Goal: Task Accomplishment & Management: Use online tool/utility

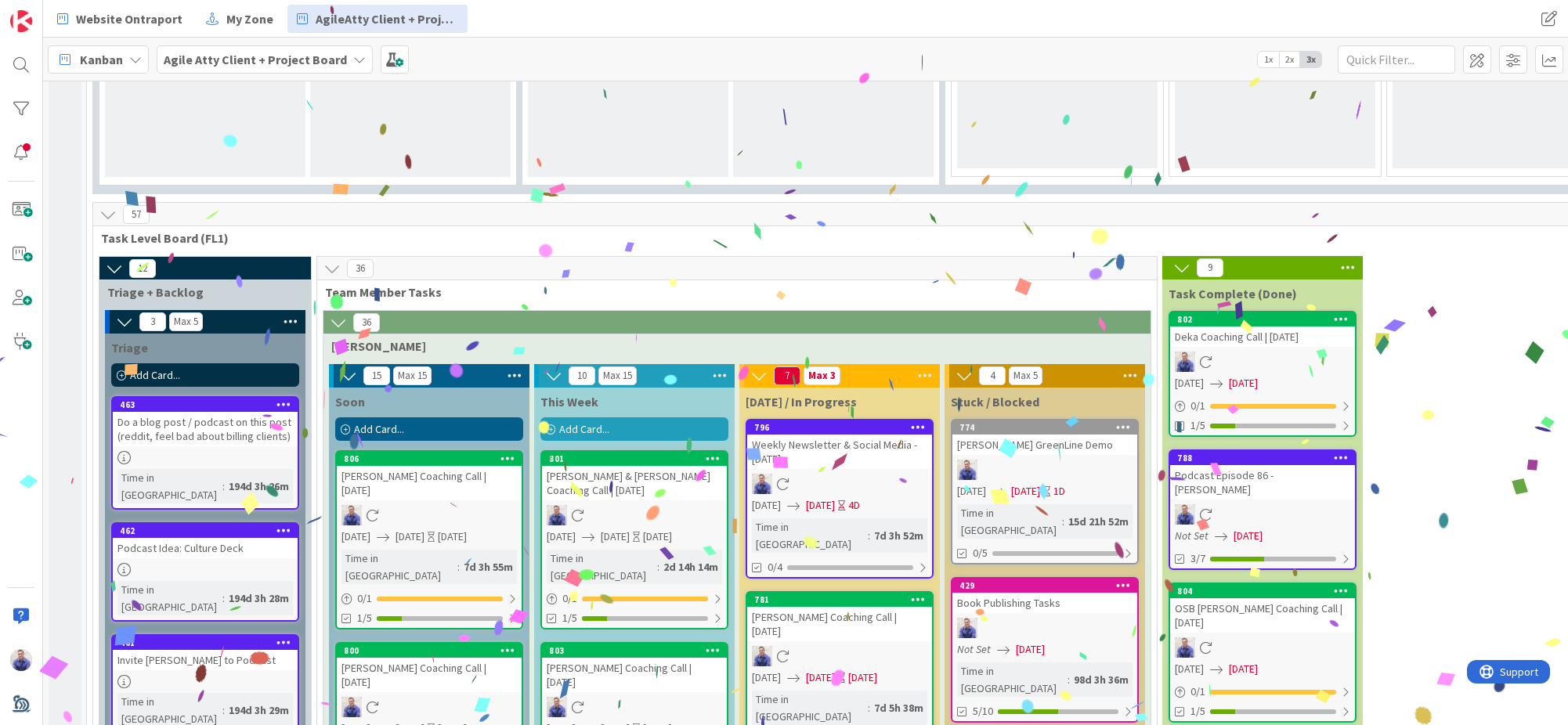
scroll to position [1676, 0]
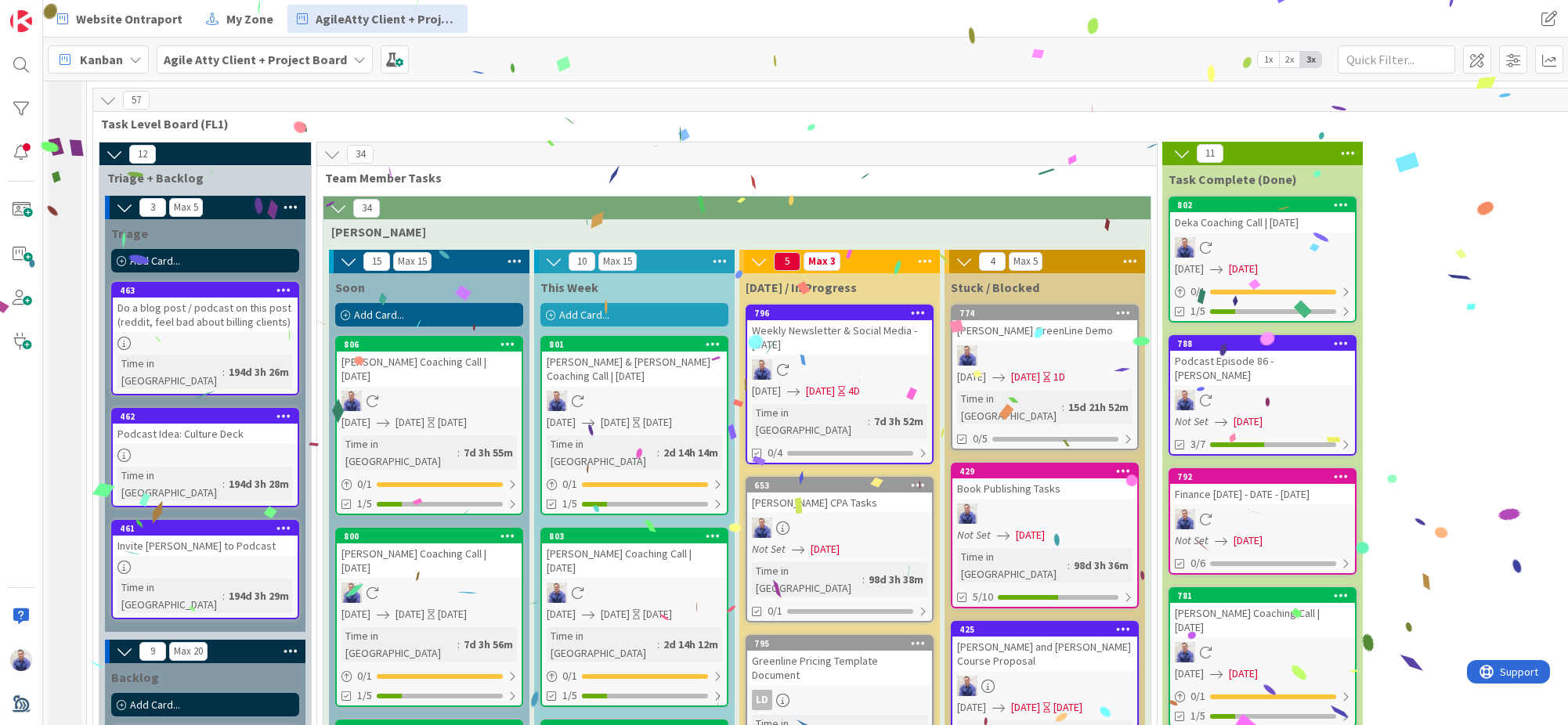
drag, startPoint x: 844, startPoint y: 310, endPoint x: 841, endPoint y: 302, distance: 8.5
click at [841, 492] on div "[PERSON_NAME] CPA Tasks" at bounding box center [839, 502] width 184 height 20
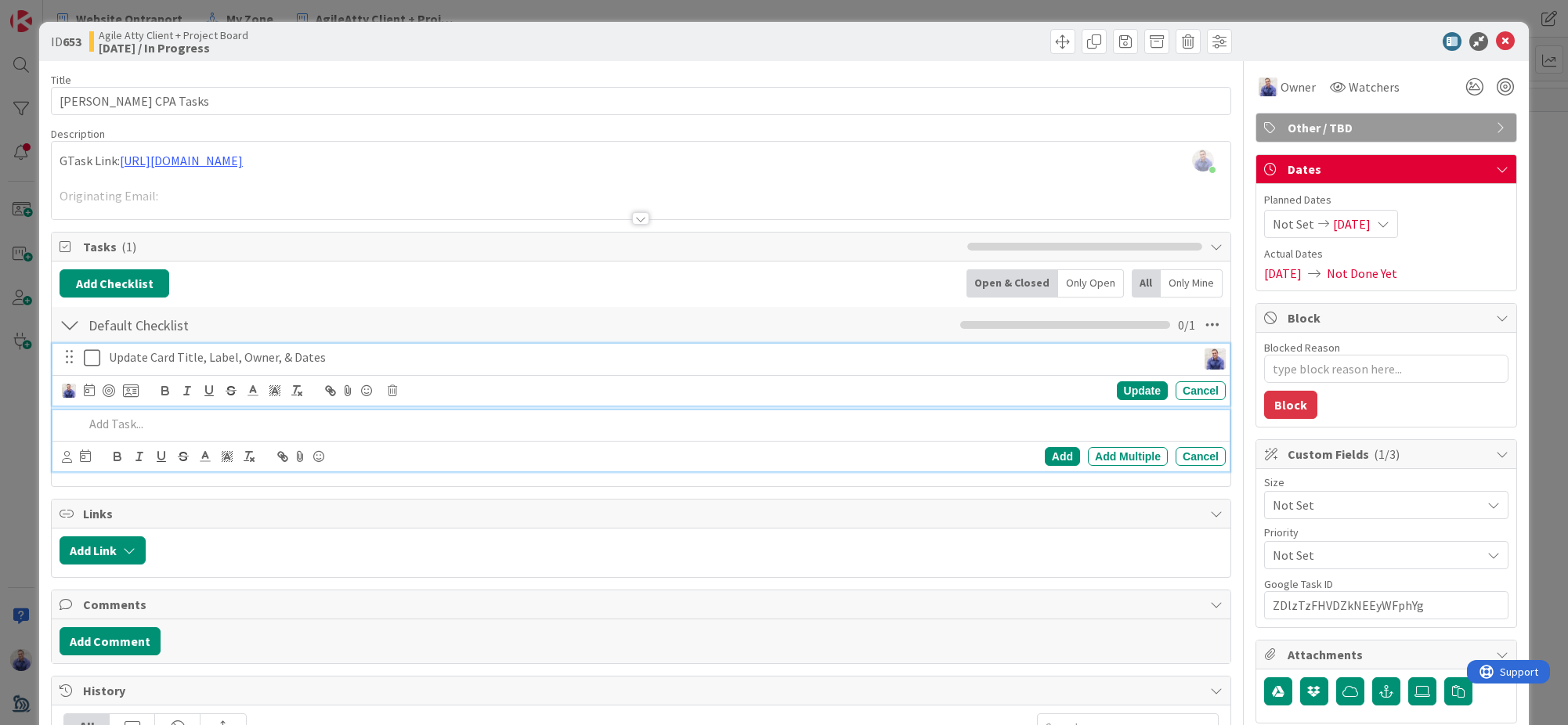
drag, startPoint x: 96, startPoint y: 356, endPoint x: 203, endPoint y: 331, distance: 109.9
click at [96, 356] on icon at bounding box center [91, 357] width 17 height 18
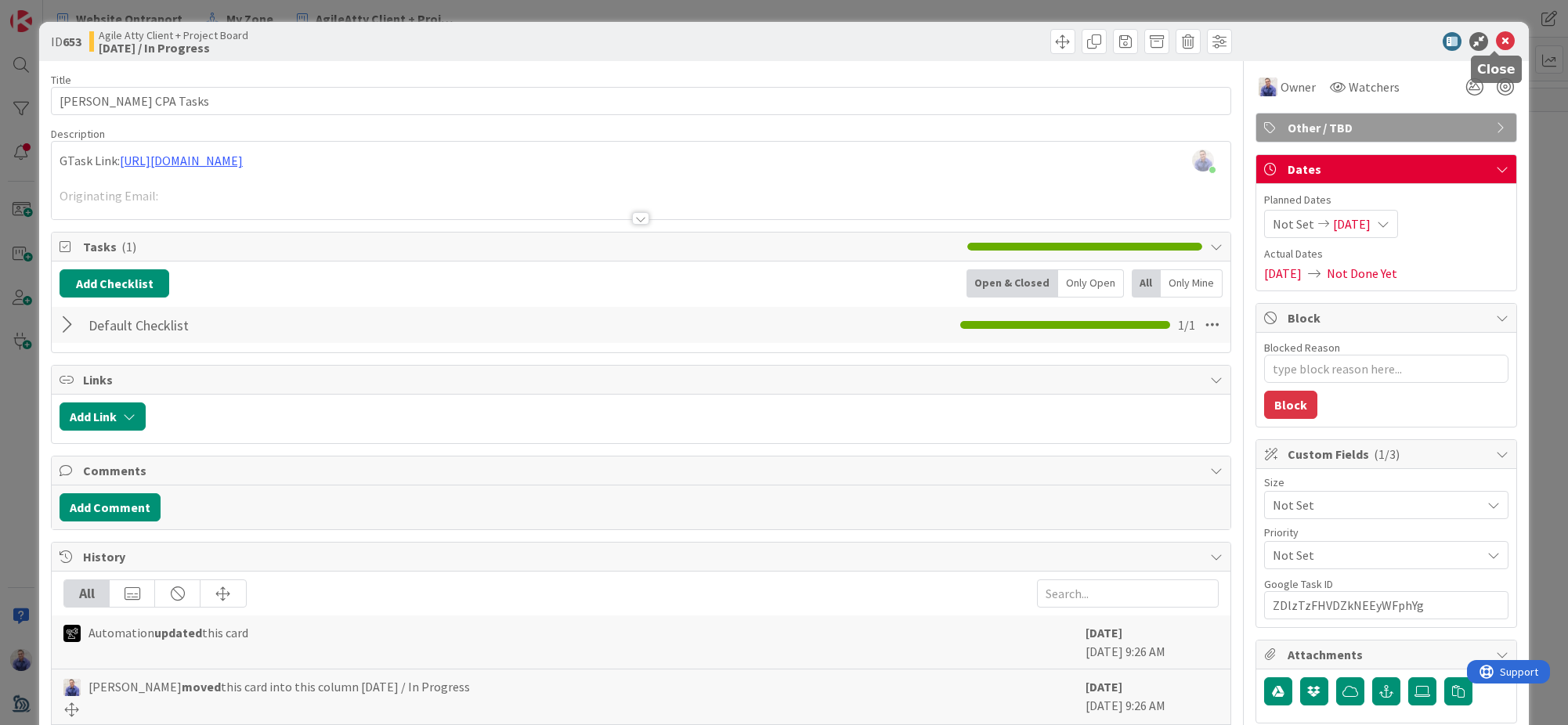
click at [1496, 43] on icon at bounding box center [1505, 41] width 18 height 18
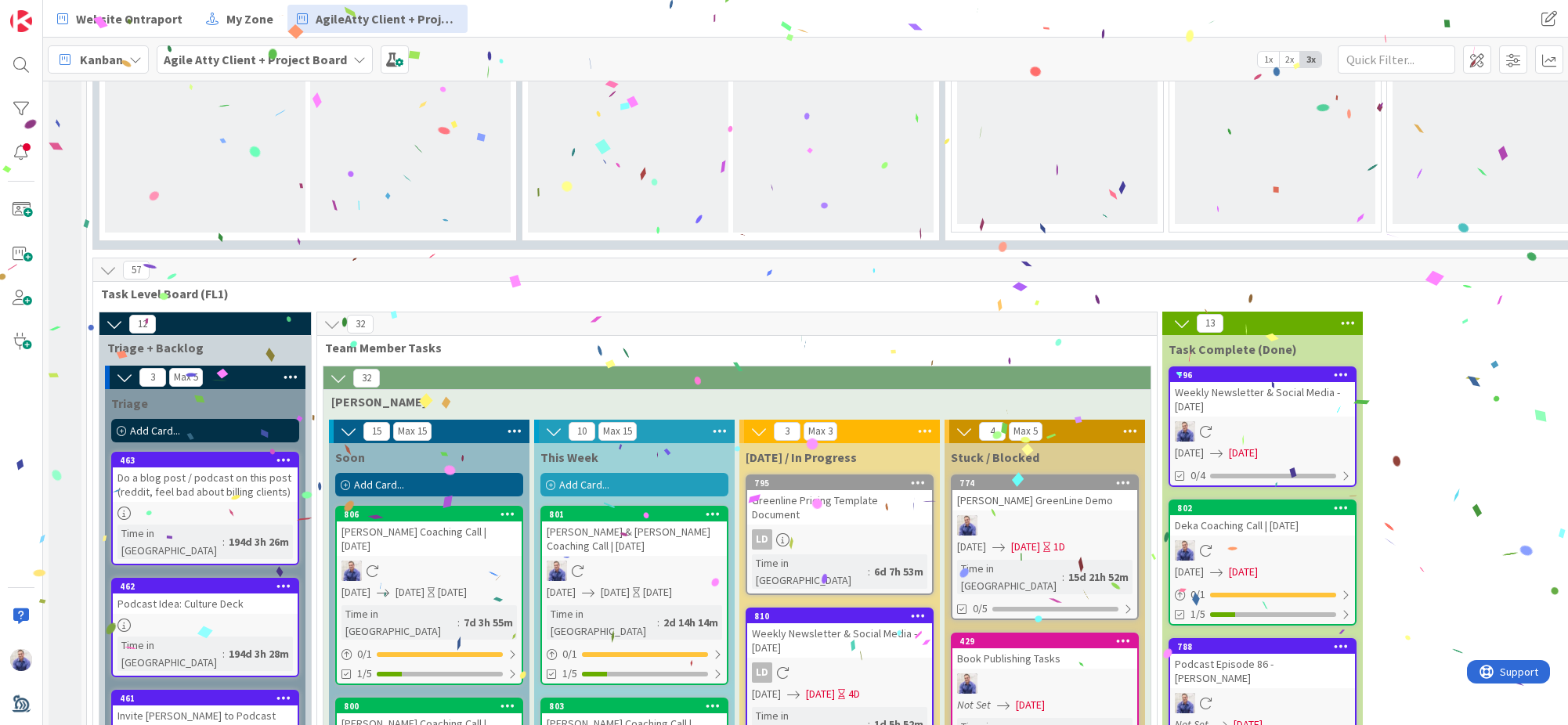
scroll to position [1564, 0]
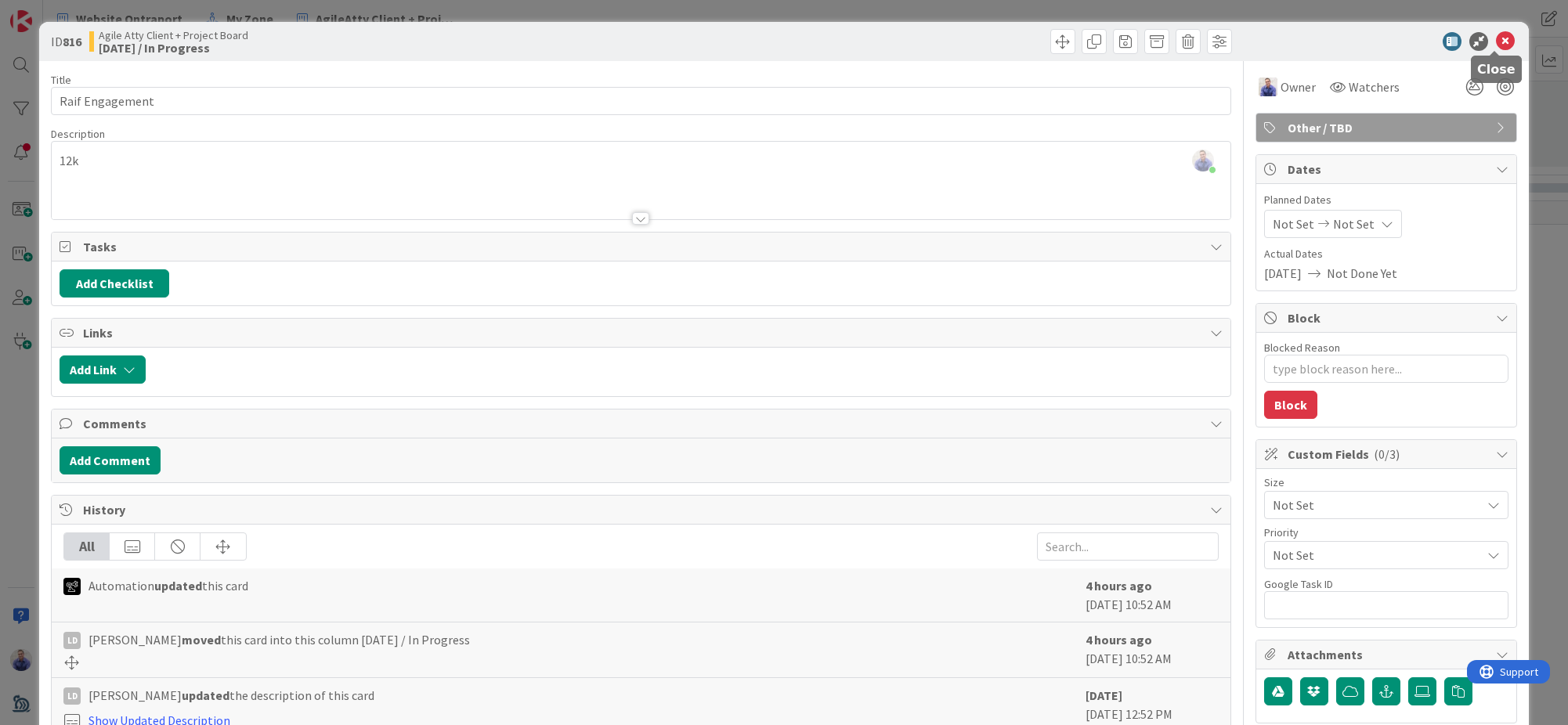
click at [1496, 39] on icon at bounding box center [1505, 41] width 18 height 18
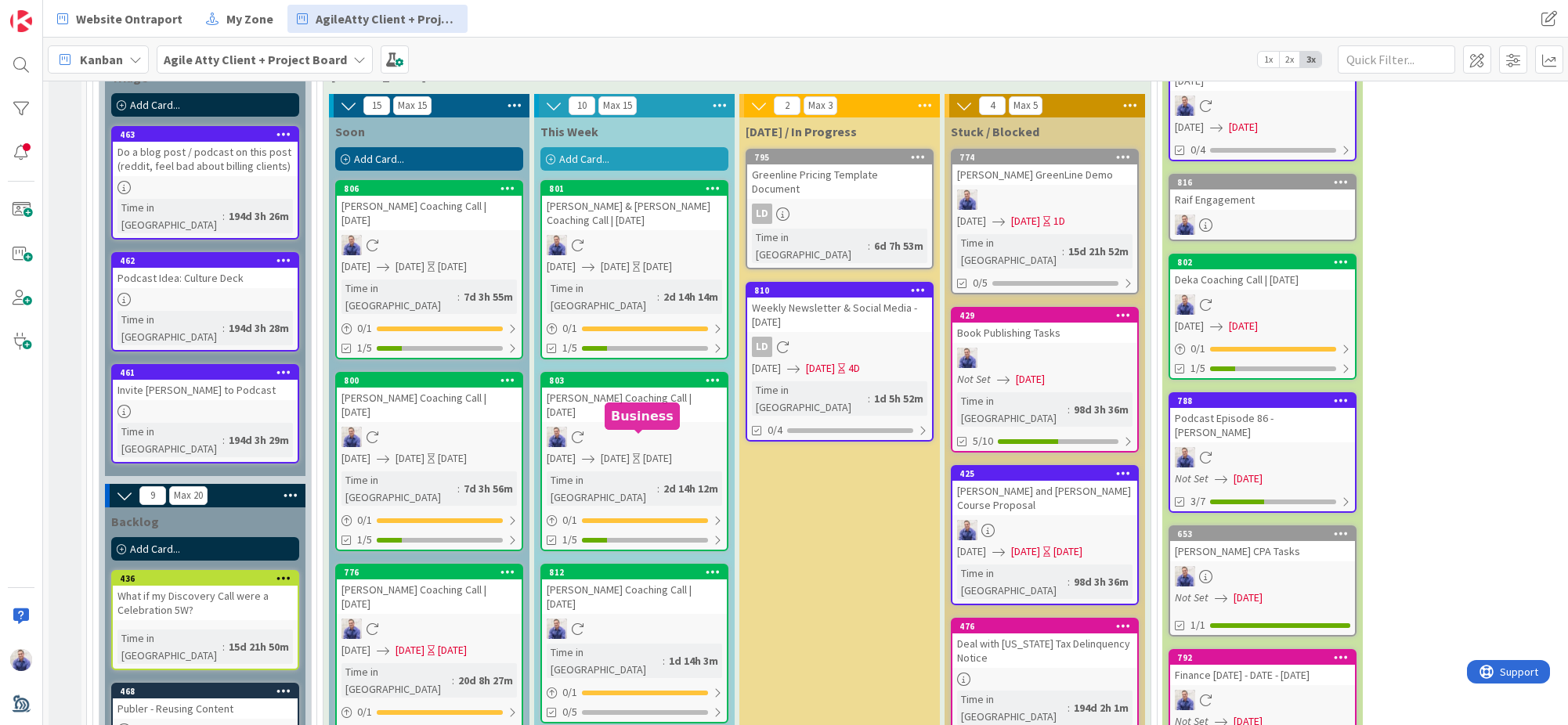
scroll to position [1905, 0]
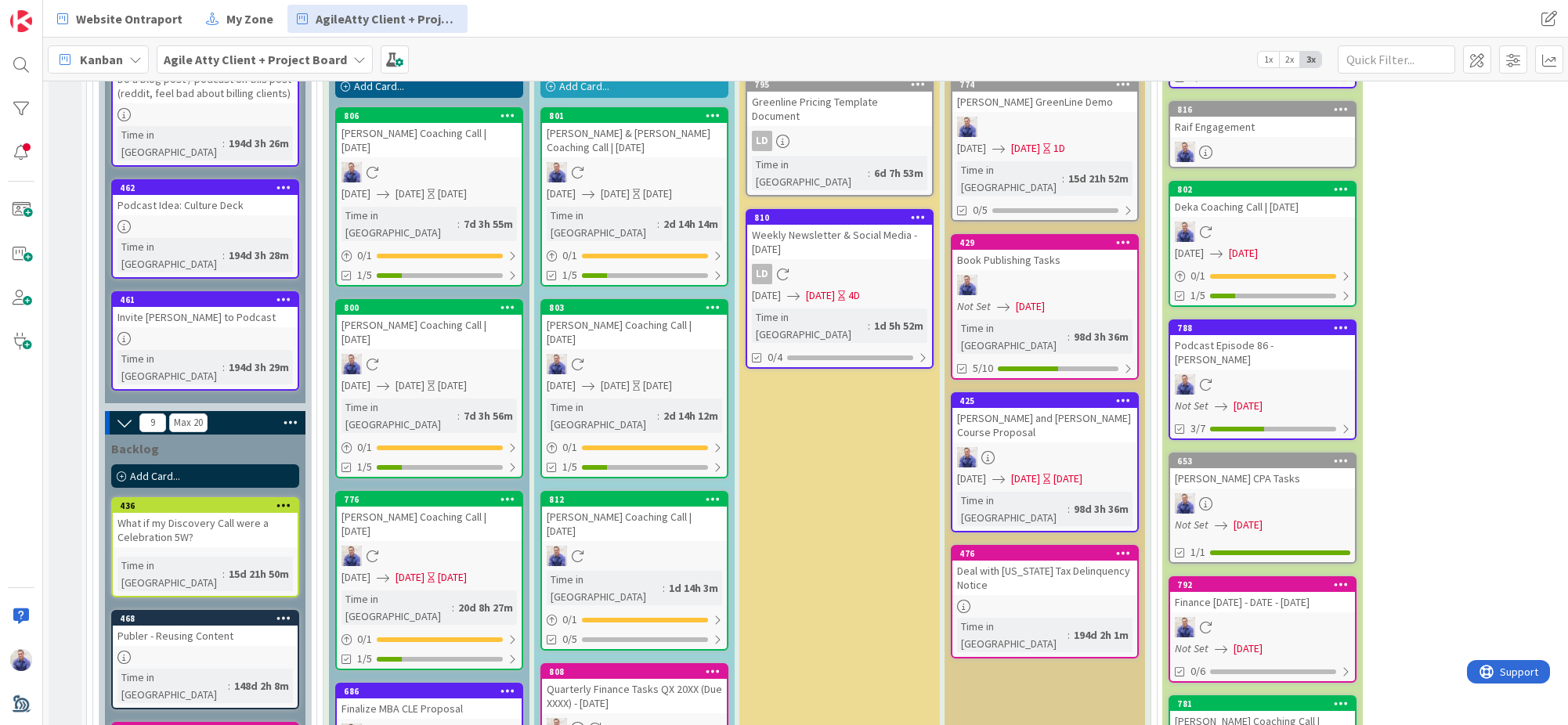
click at [640, 678] on div "Quarterly Finance Tasks QX 20XX (Due XXXX) - [DATE]" at bounding box center [634, 695] width 184 height 34
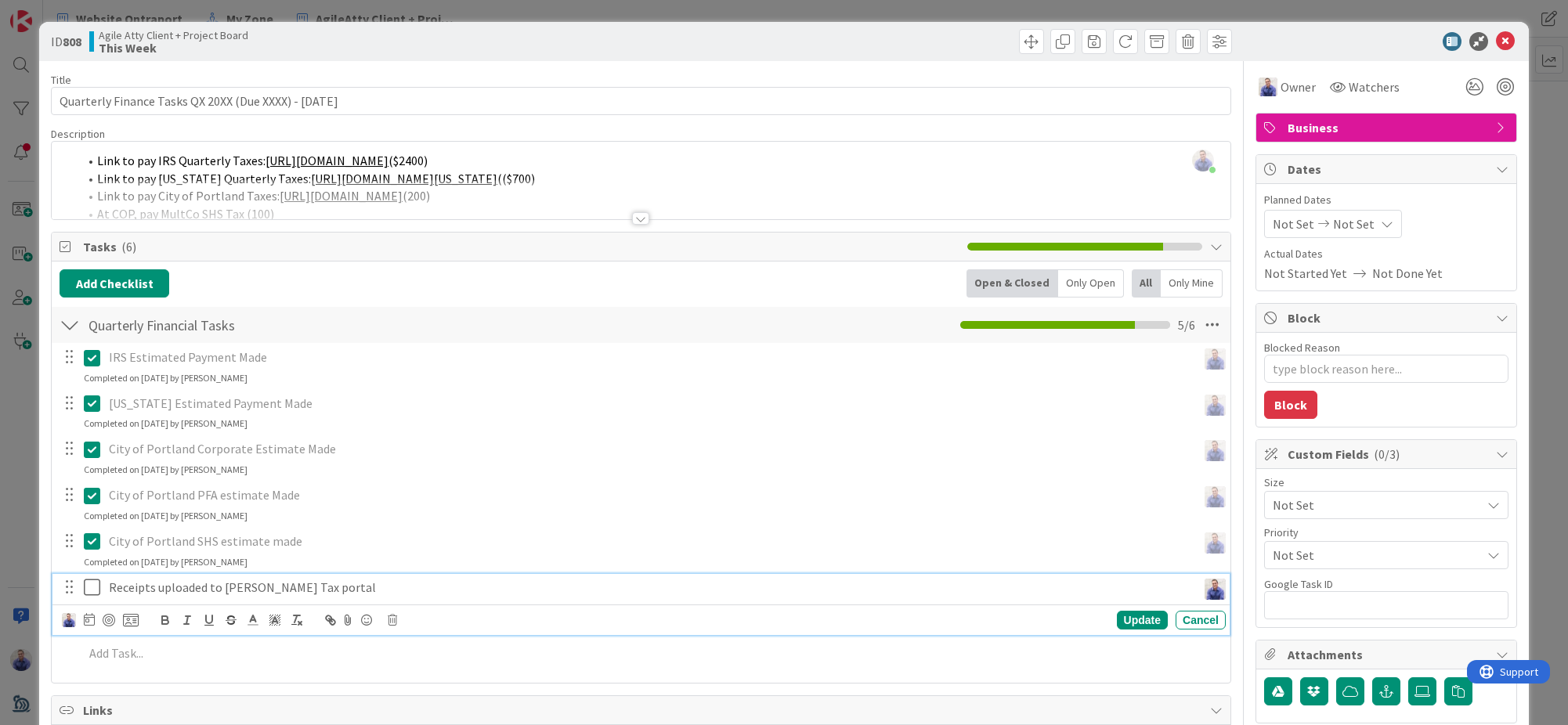
drag, startPoint x: 89, startPoint y: 581, endPoint x: 100, endPoint y: 576, distance: 12.1
click at [89, 581] on icon at bounding box center [91, 587] width 17 height 18
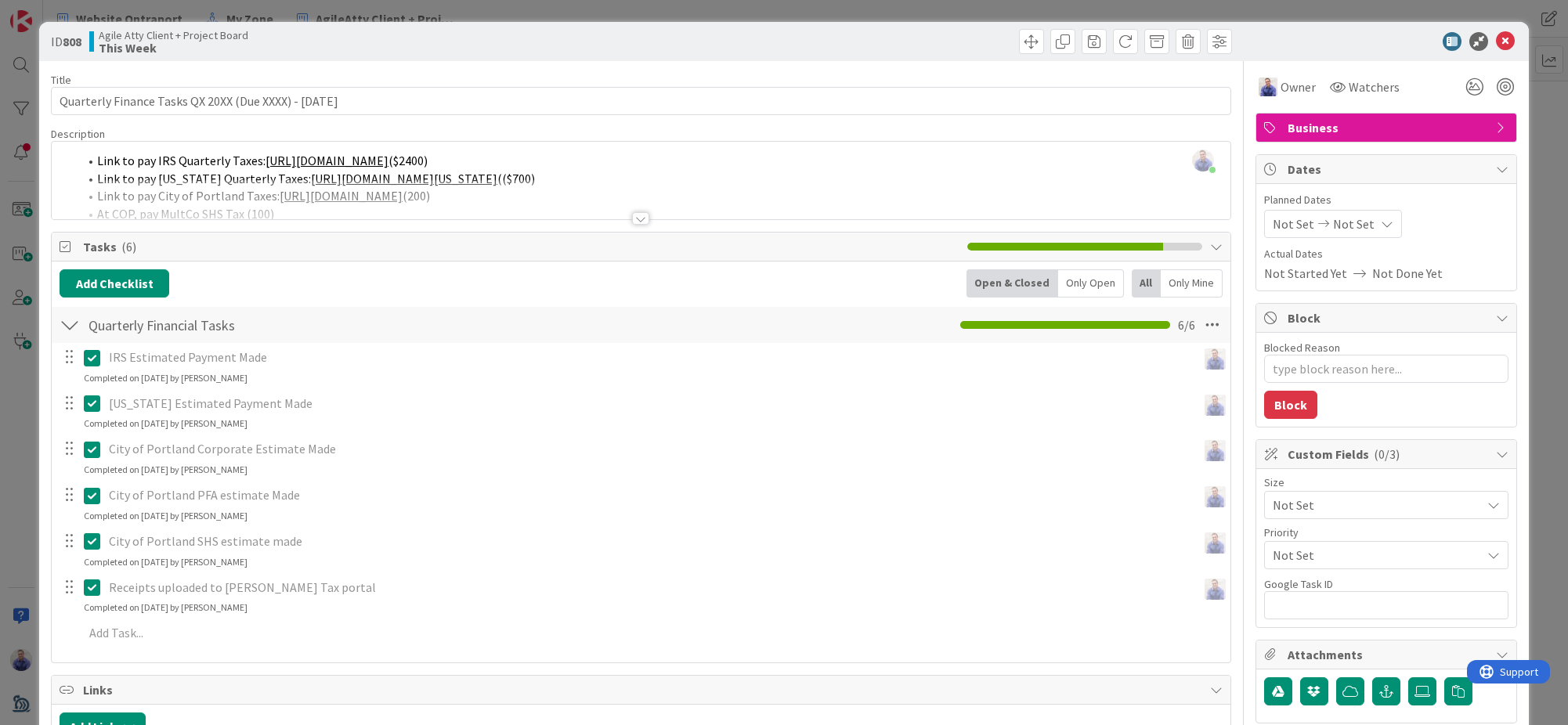
type textarea "x"
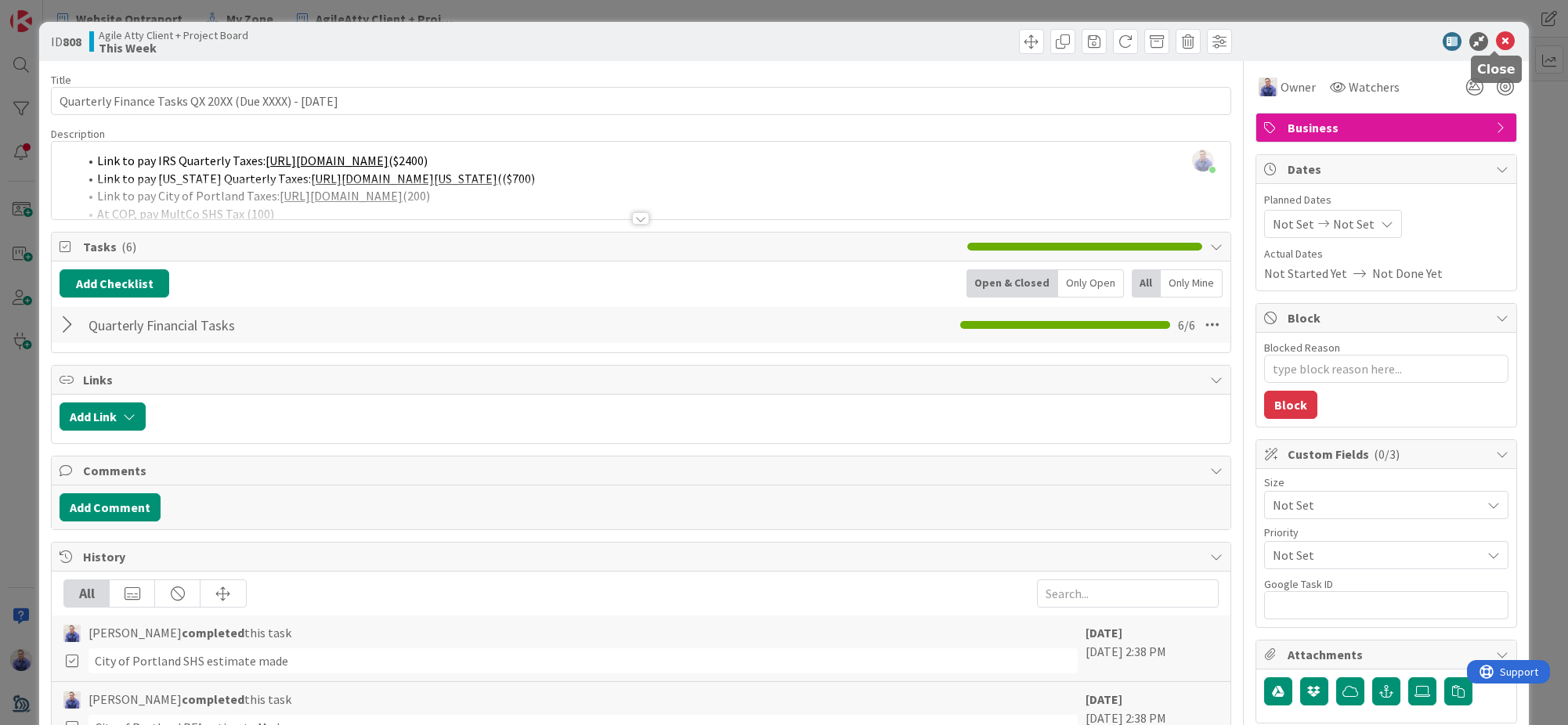
click at [1492, 31] on div "ID 808 Agile Atty Client + Project Board This Week" at bounding box center [784, 41] width 1489 height 39
click at [1496, 34] on icon at bounding box center [1505, 41] width 18 height 18
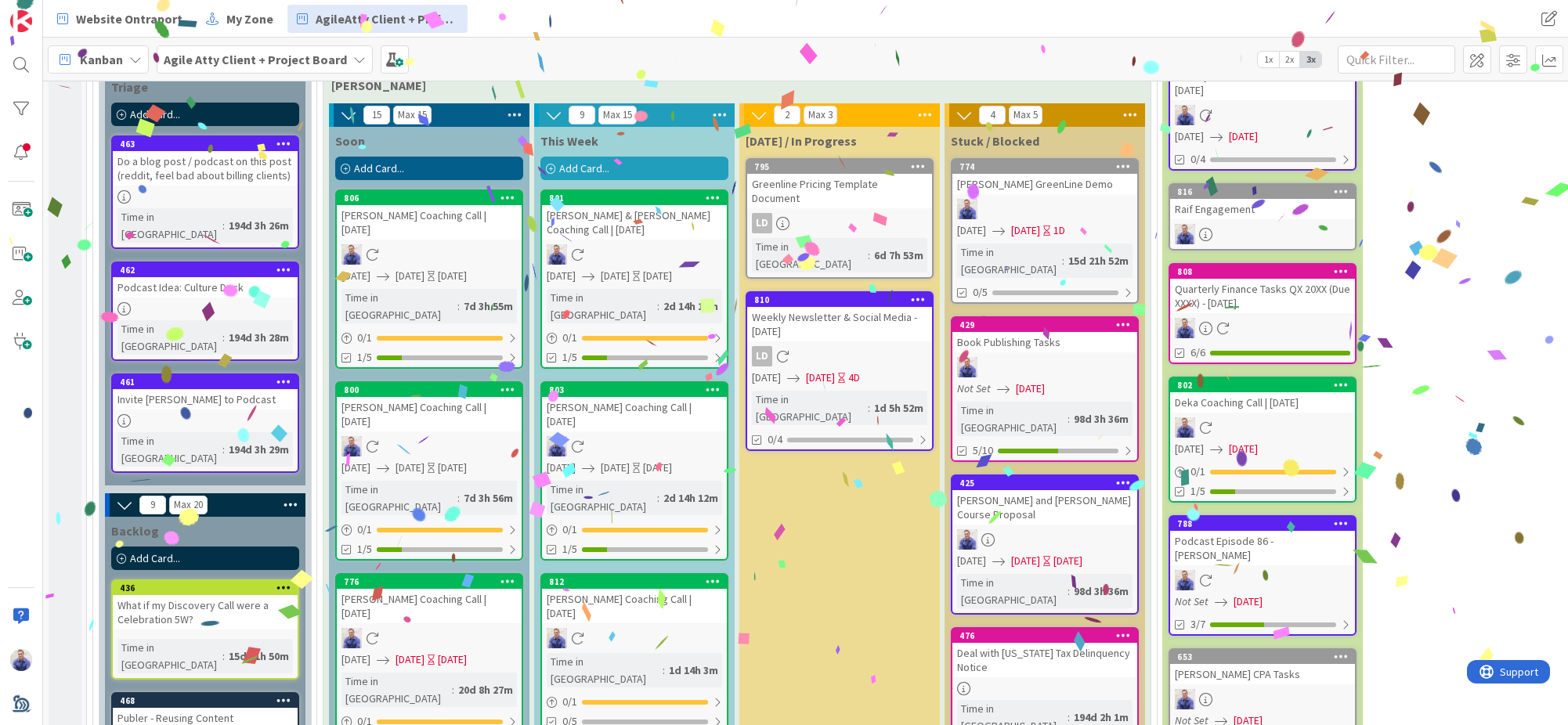
scroll to position [1916, 0]
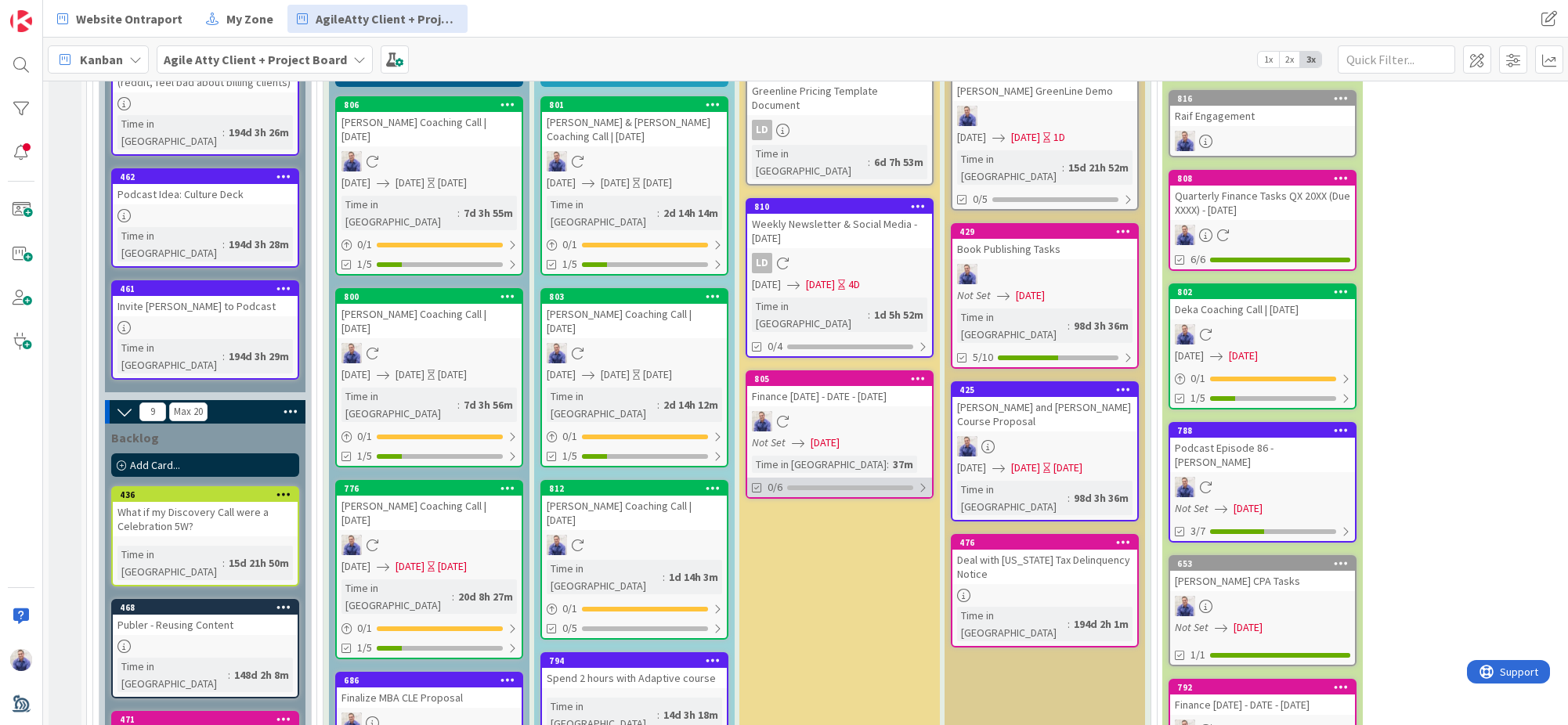
click at [921, 481] on div at bounding box center [922, 488] width 10 height 13
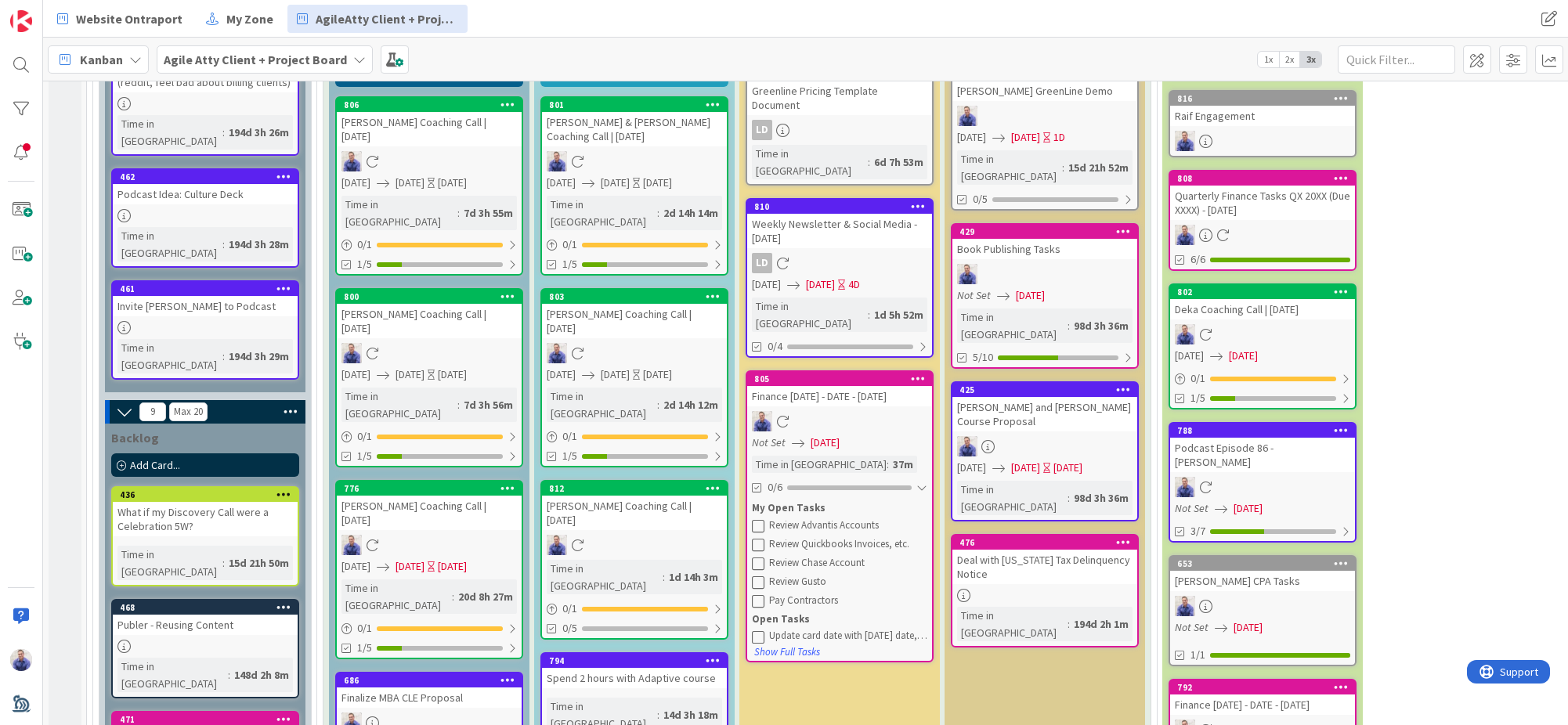
click at [760, 630] on icon at bounding box center [758, 637] width 13 height 13
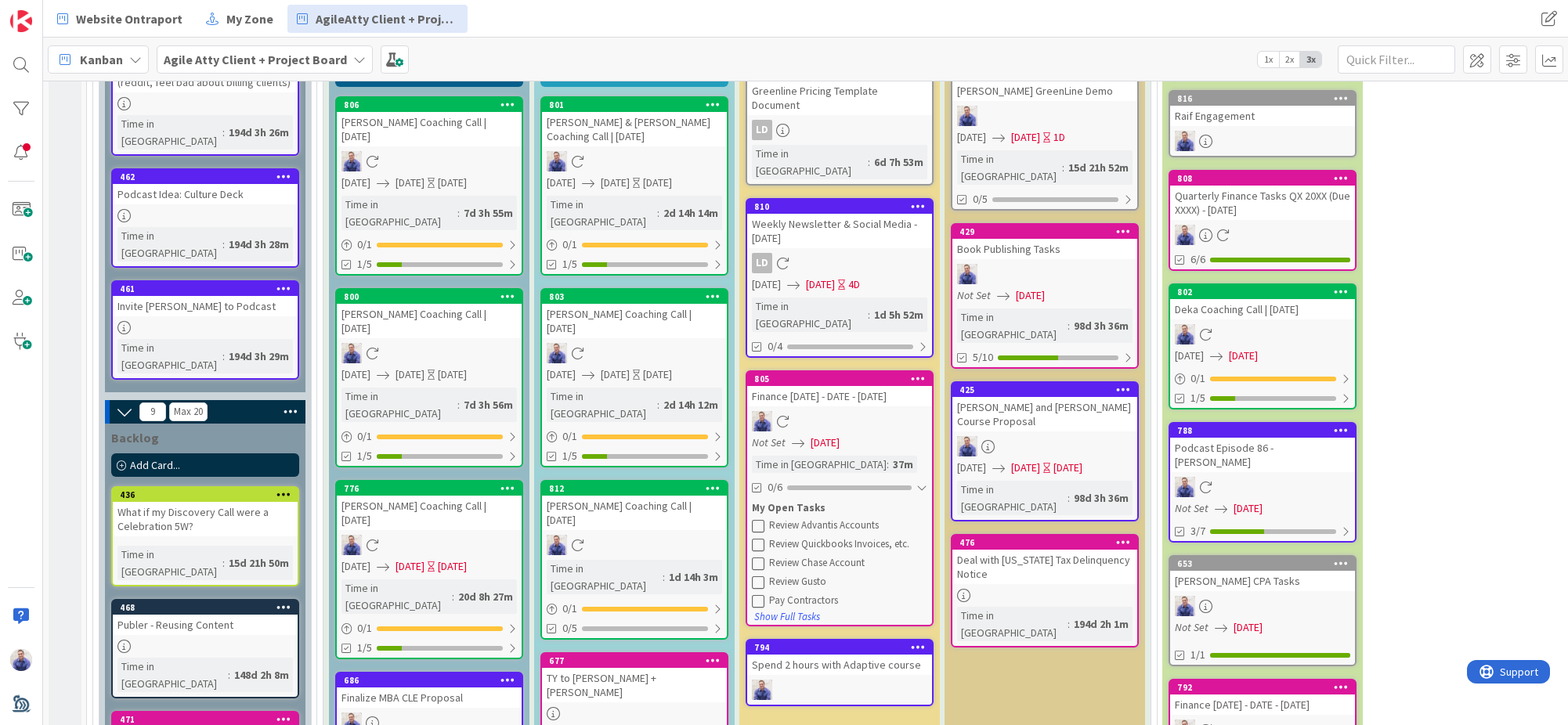
scroll to position [2137, 0]
